Goal: Contribute content

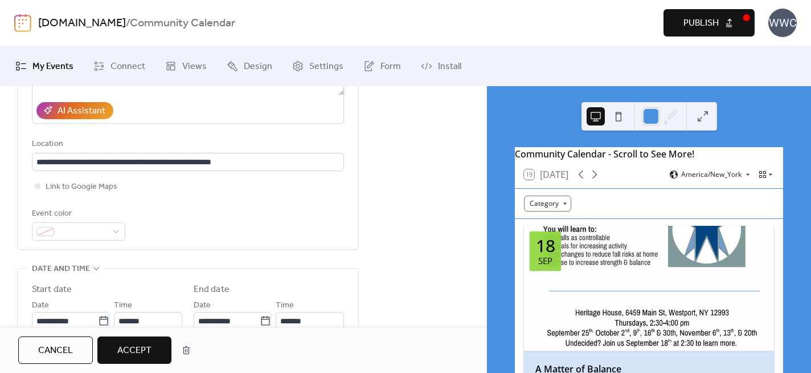
scroll to position [296, 0]
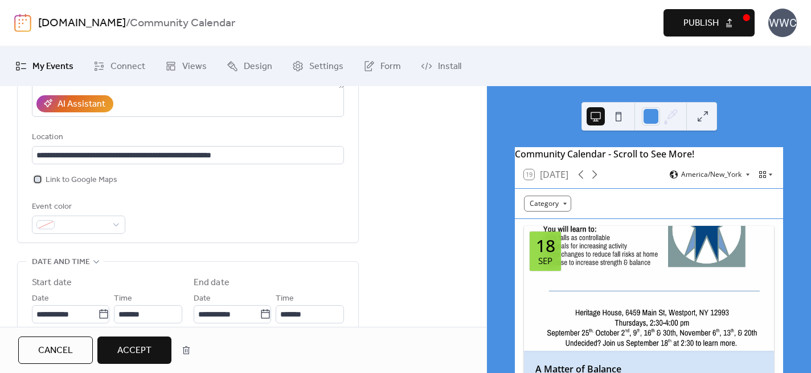
click at [39, 181] on div at bounding box center [38, 179] width 6 height 6
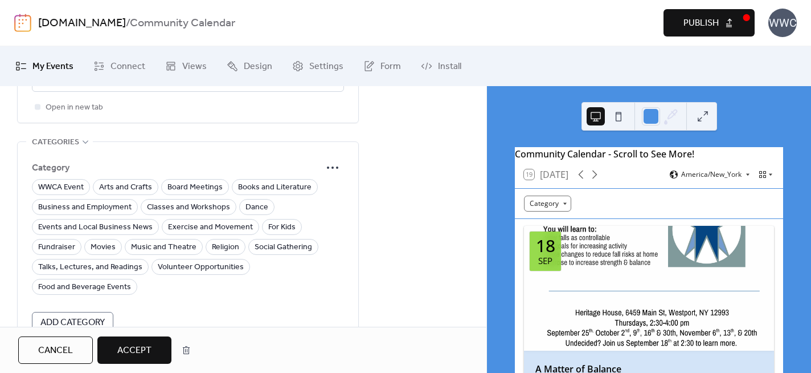
scroll to position [839, 0]
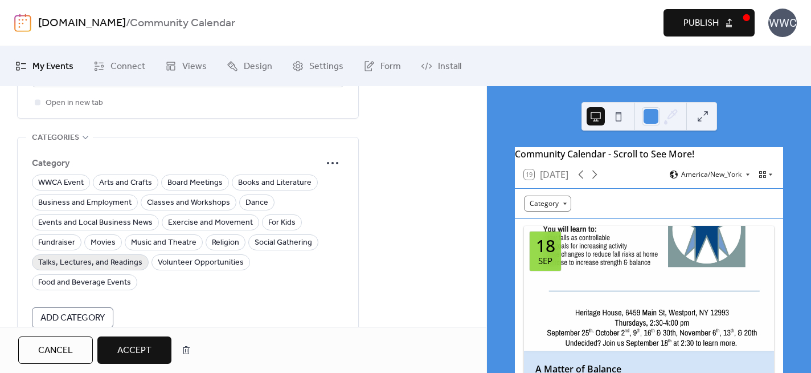
click at [124, 262] on span "Talks, Lectures, and Readings" at bounding box center [90, 263] width 104 height 14
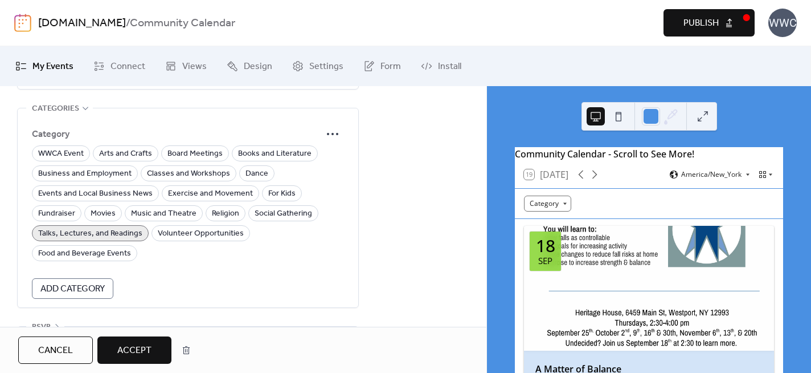
scroll to position [867, 0]
click at [333, 137] on icon at bounding box center [333, 135] width 18 height 18
click at [320, 156] on span "Edit" at bounding box center [319, 159] width 14 height 14
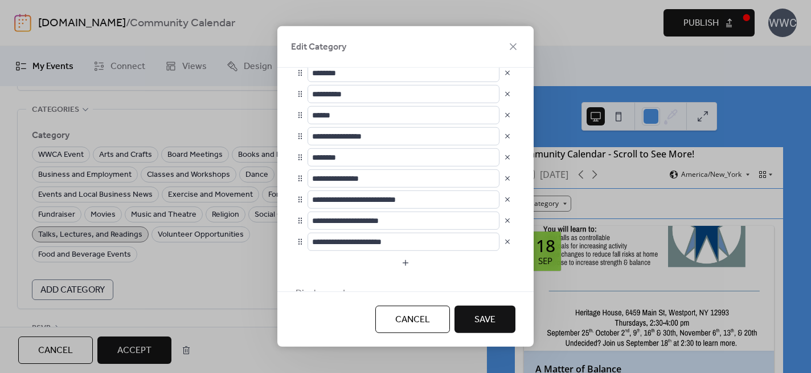
scroll to position [345, 0]
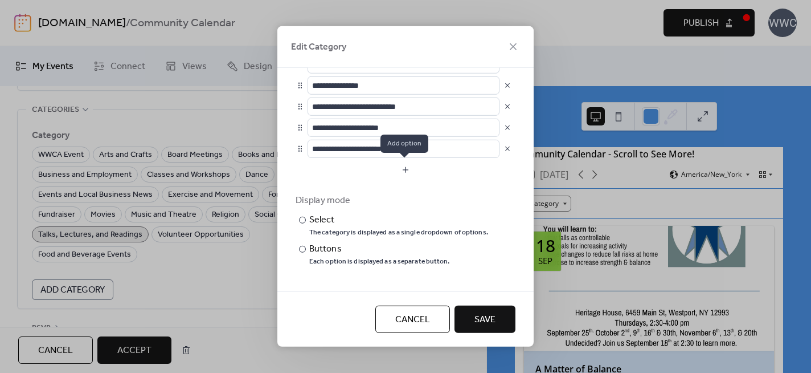
click at [403, 169] on button "button" at bounding box center [406, 170] width 220 height 18
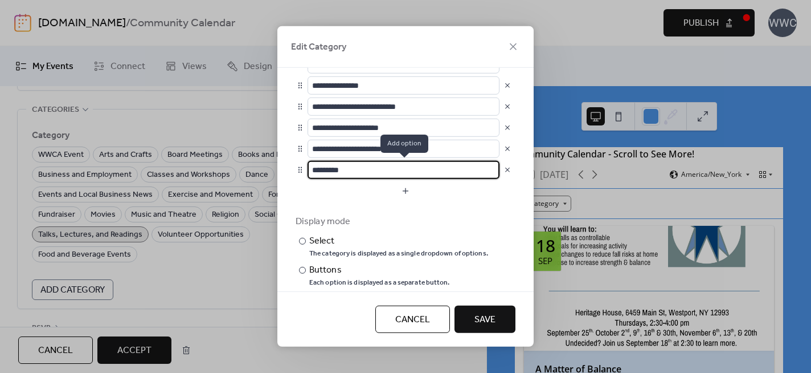
scroll to position [0, 0]
type input "*"
type input "**********"
click at [479, 313] on span "Save" at bounding box center [485, 320] width 21 height 14
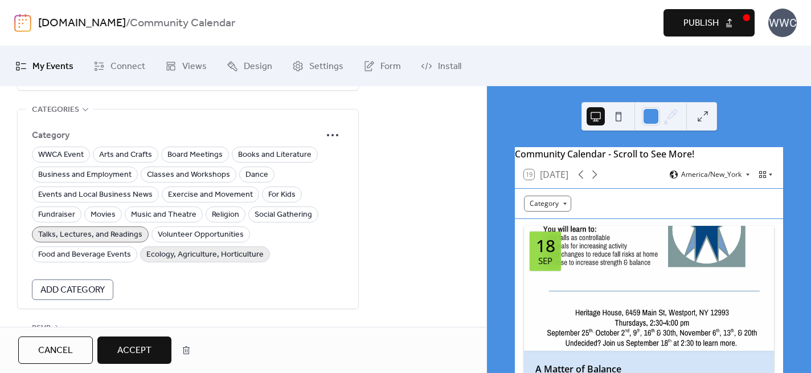
click at [191, 252] on span "Ecology, Agriculture, Horticulture" at bounding box center [204, 255] width 117 height 14
click at [247, 154] on span "Books and Literature" at bounding box center [275, 155] width 74 height 14
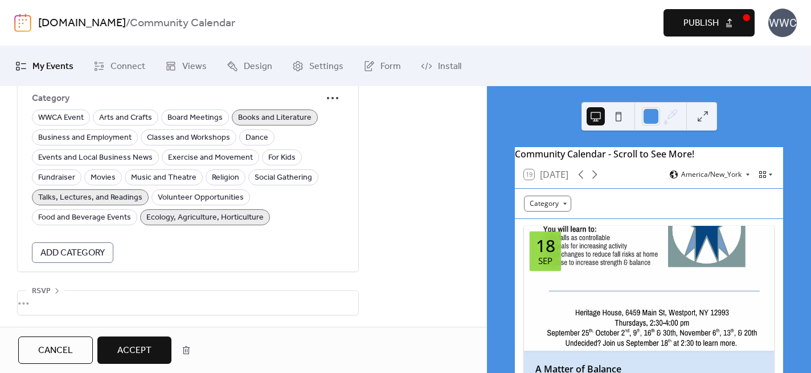
scroll to position [907, 0]
click at [131, 348] on span "Accept" at bounding box center [134, 351] width 34 height 14
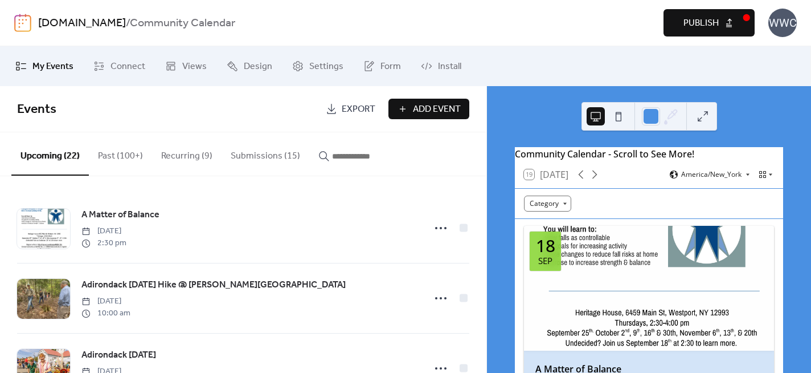
click at [698, 19] on span "Publish" at bounding box center [701, 24] width 35 height 14
